Goal: Navigation & Orientation: Go to known website

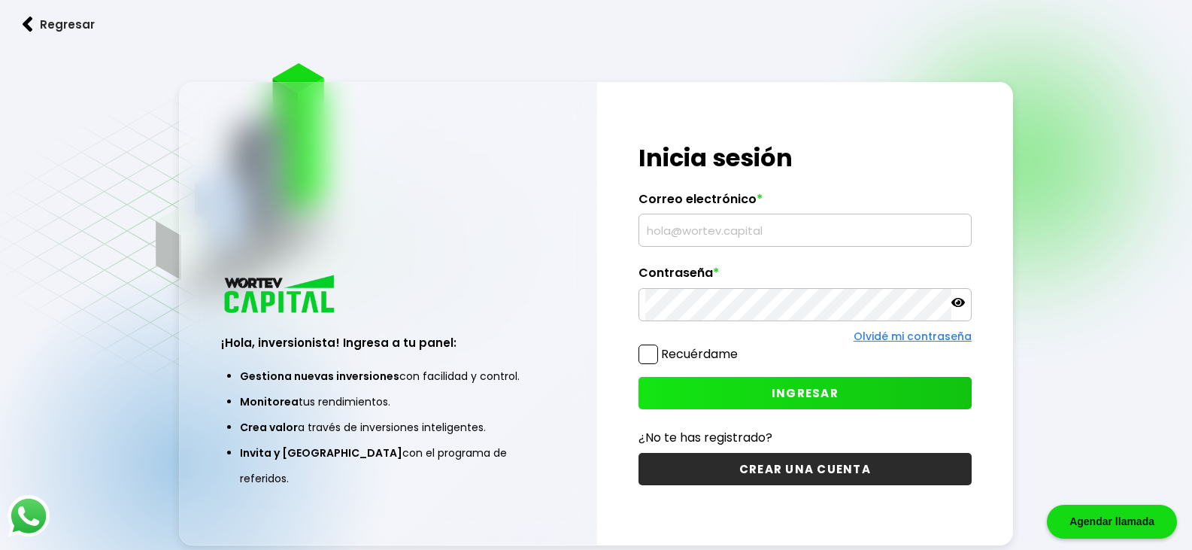
click at [26, 23] on img at bounding box center [28, 25] width 11 height 16
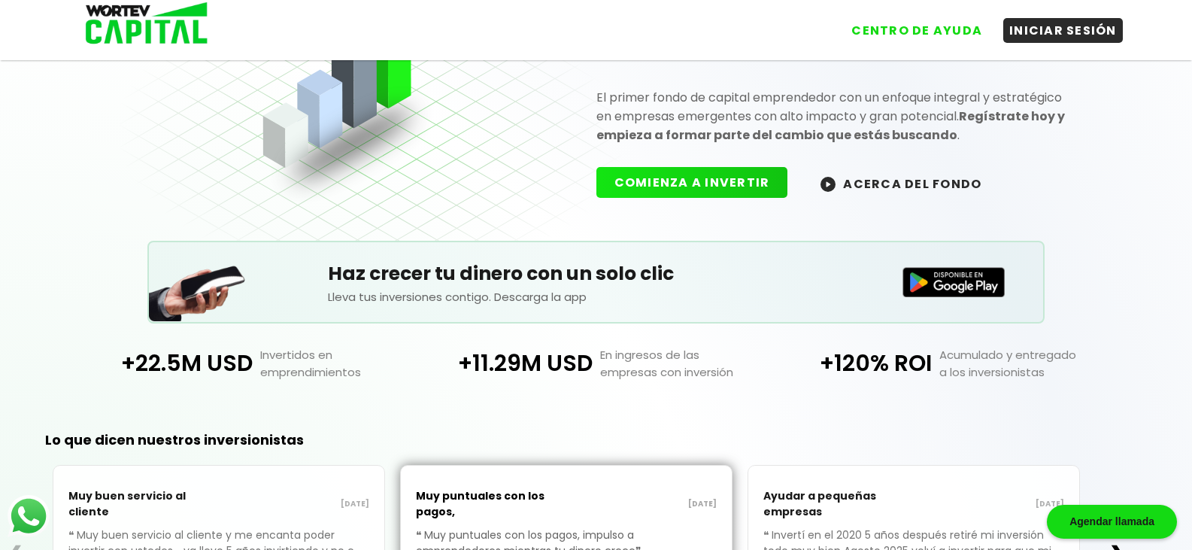
scroll to position [305, 0]
